Goal: Find specific page/section: Find specific page/section

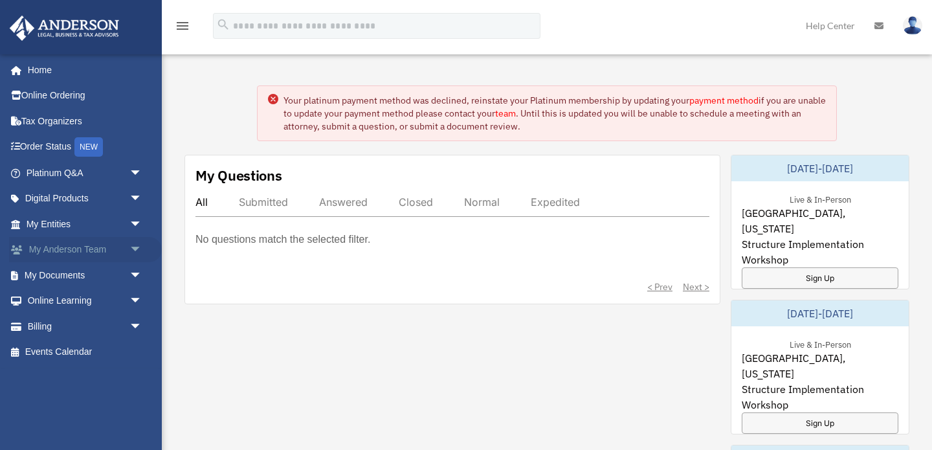
click at [102, 253] on link "My [PERSON_NAME] Team arrow_drop_down" at bounding box center [85, 250] width 153 height 26
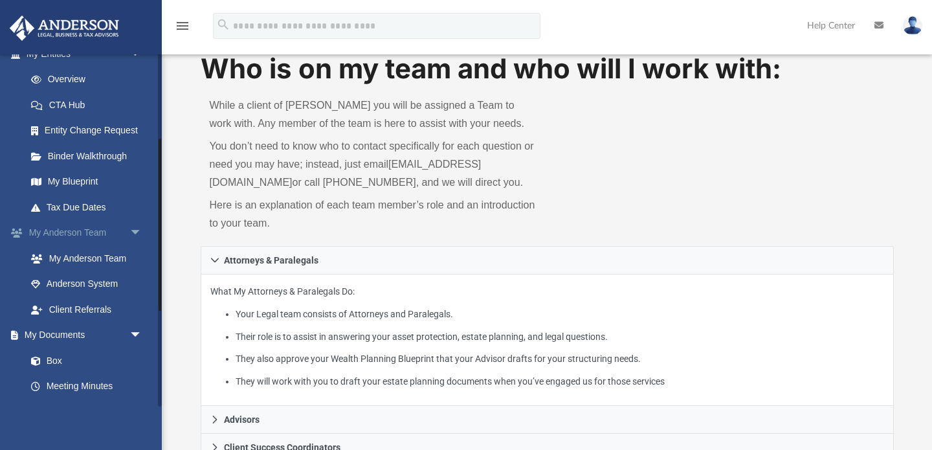
scroll to position [177, 0]
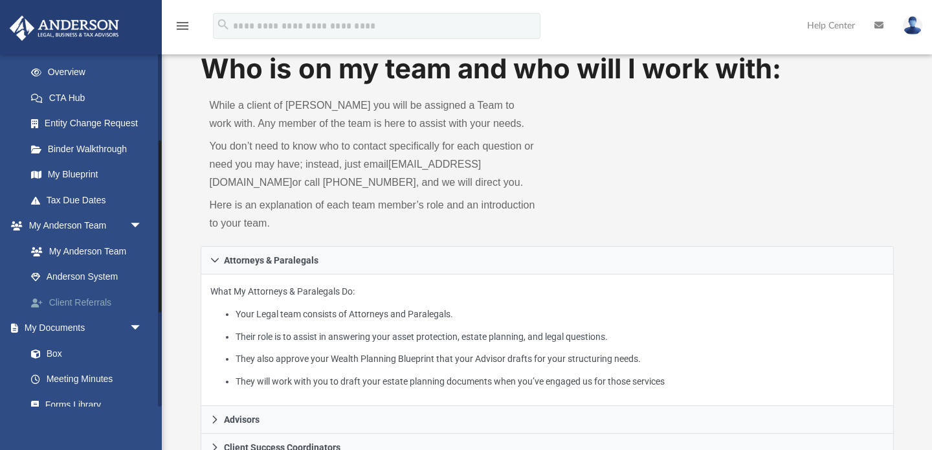
click at [81, 298] on link "Client Referrals" at bounding box center [90, 302] width 144 height 26
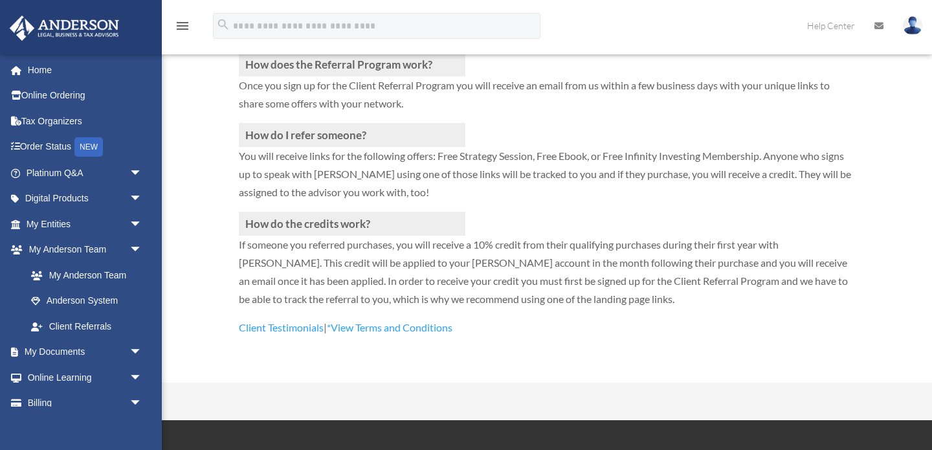
scroll to position [344, 0]
